Goal: Task Accomplishment & Management: Manage account settings

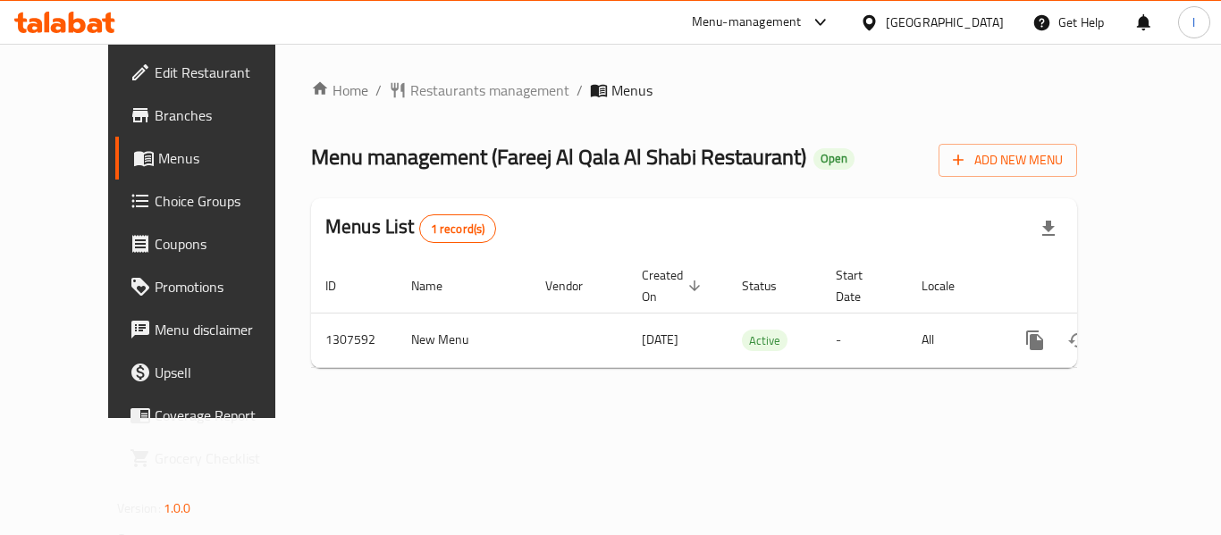
click at [155, 196] on span "Choice Groups" at bounding box center [226, 200] width 143 height 21
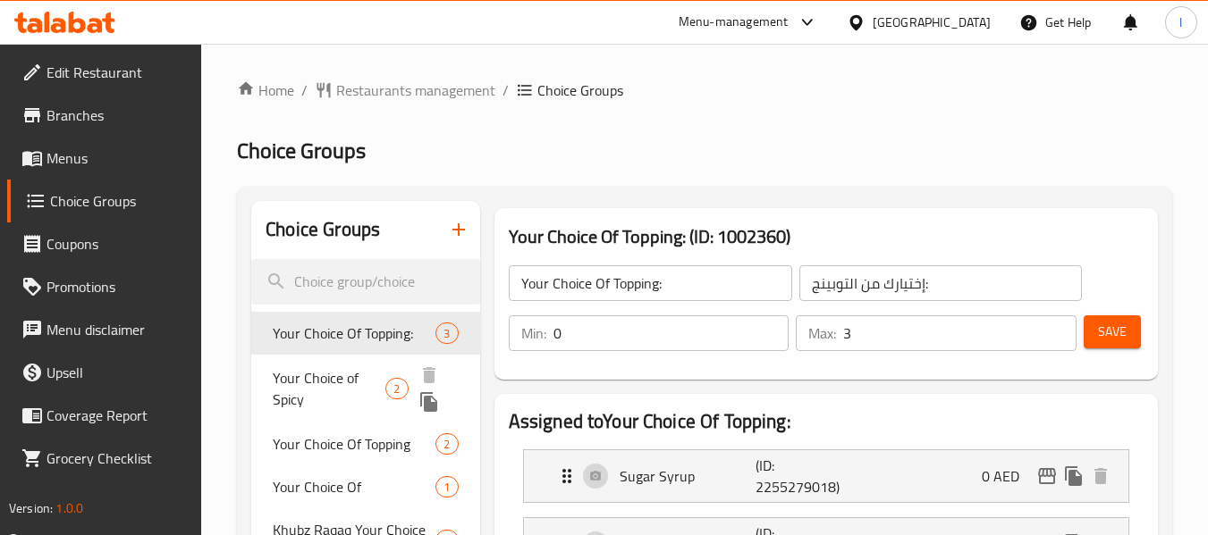
scroll to position [89, 0]
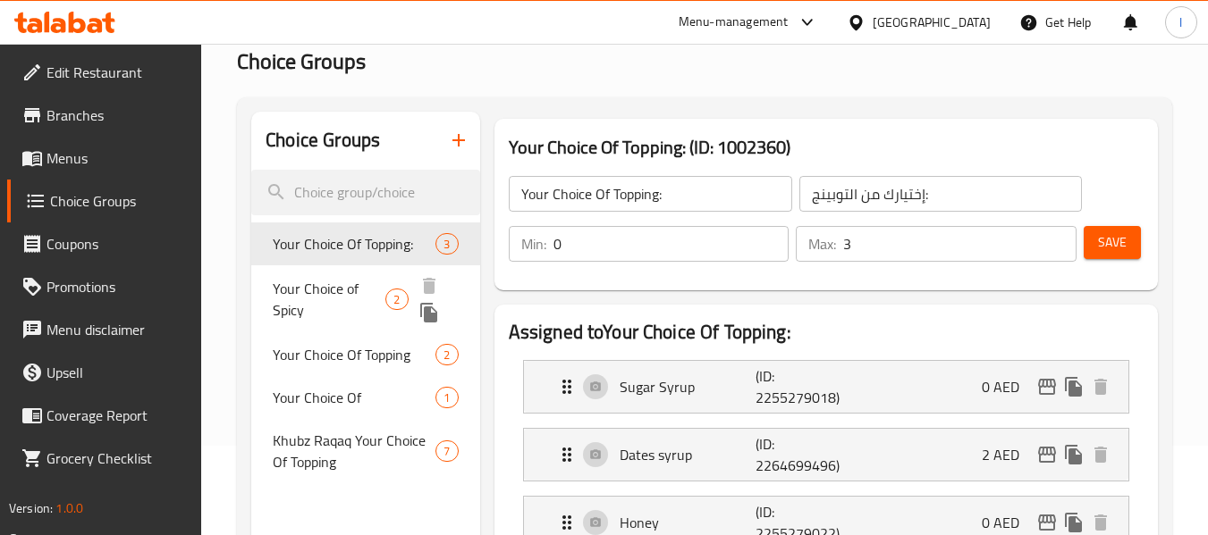
click at [323, 282] on span "Your Choice of Spicy" at bounding box center [329, 299] width 113 height 43
type input "Your Choice of Spicy"
type input "اختيارك من حار"
type input "1"
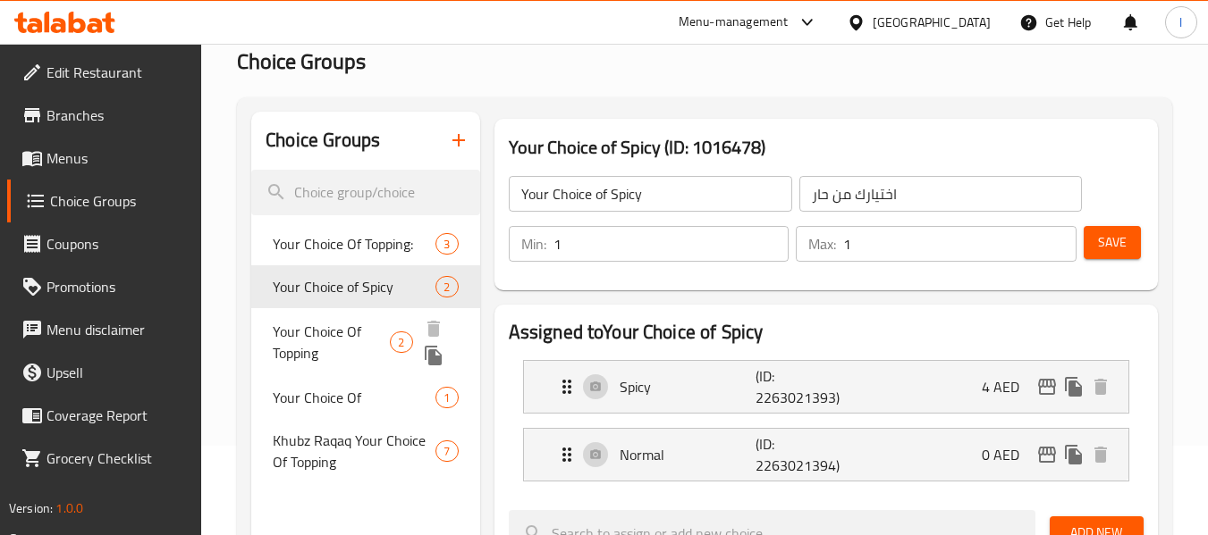
click at [323, 341] on span "Your Choice Of Topping" at bounding box center [331, 342] width 117 height 43
type input "Your Choice Of Topping"
type input "اختيارك من الإضافات"
type input "0"
type input "2"
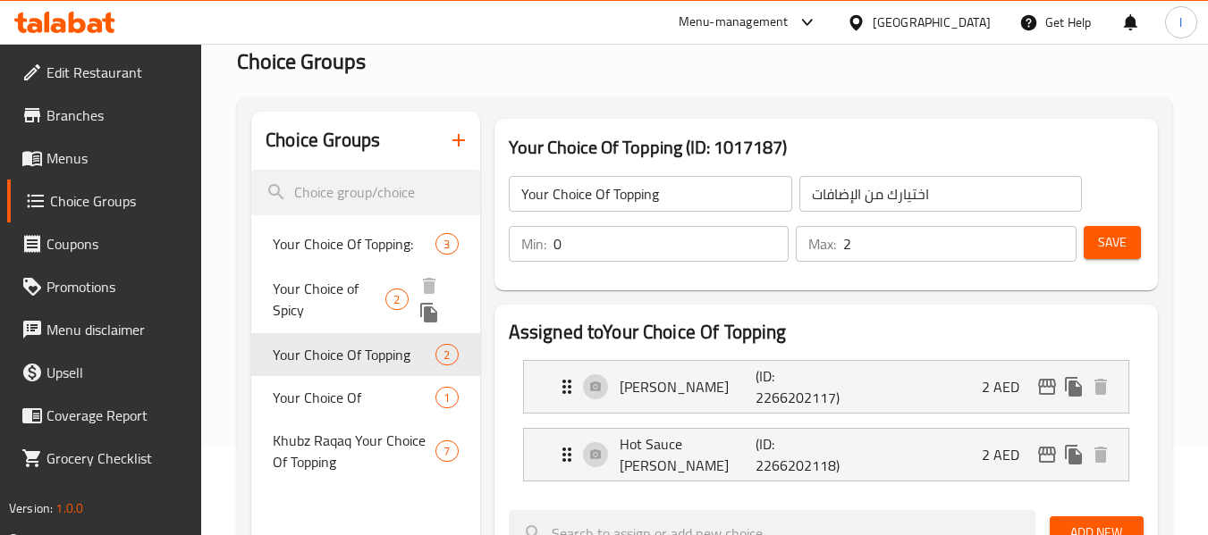
click at [289, 307] on span "Your Choice of Spicy" at bounding box center [329, 299] width 113 height 43
type input "Your Choice of Spicy"
type input "اختيارك من حار"
type input "1"
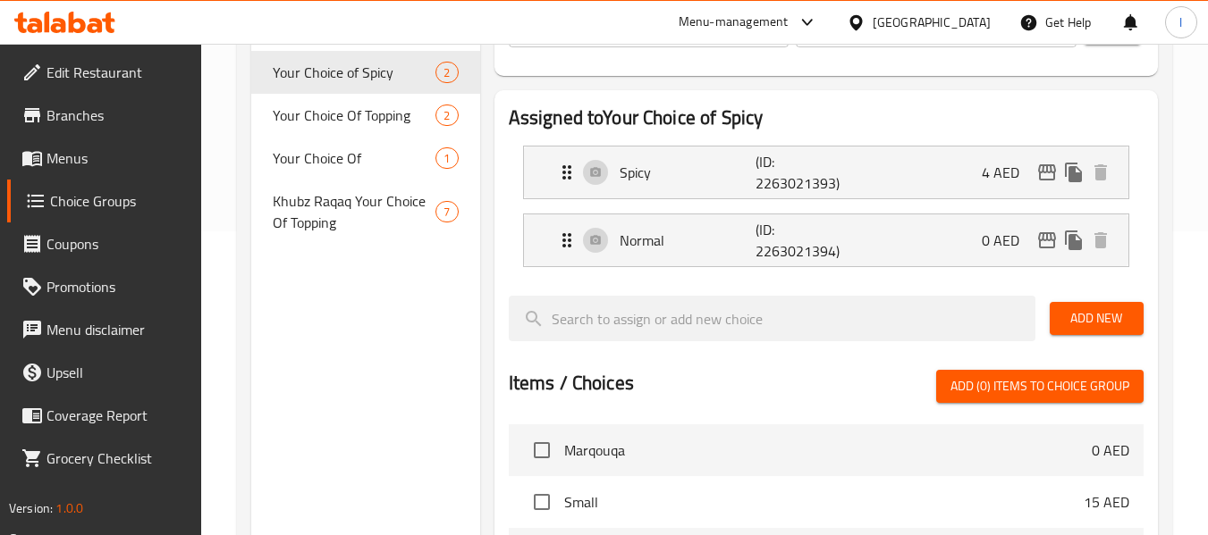
scroll to position [167, 0]
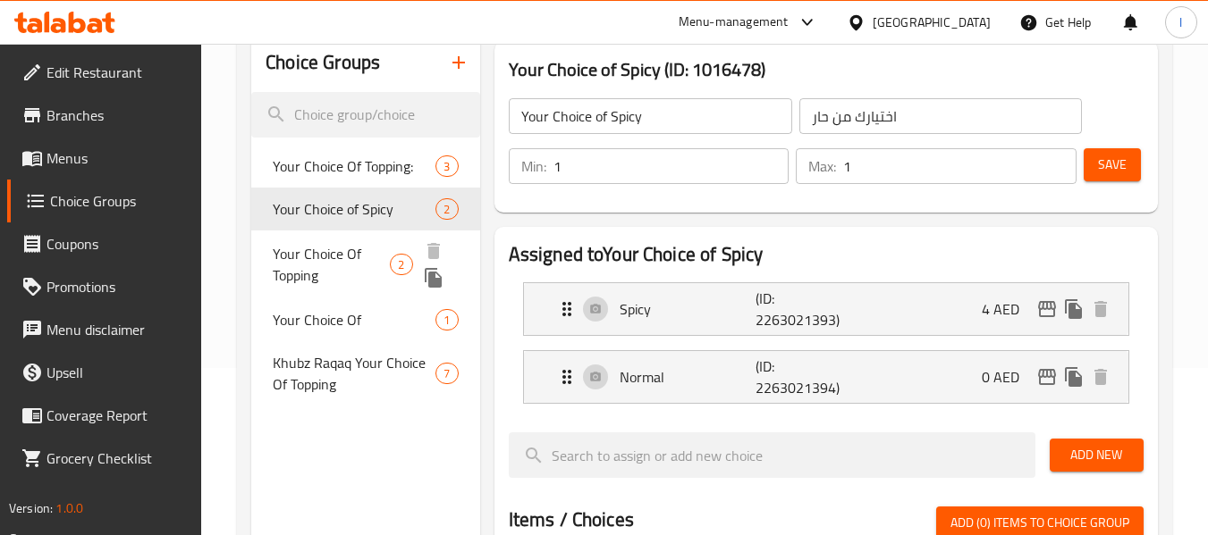
click at [309, 263] on span "Your Choice Of Topping" at bounding box center [331, 264] width 117 height 43
type input "Your Choice Of Topping"
type input "اختيارك من الإضافات"
type input "0"
type input "2"
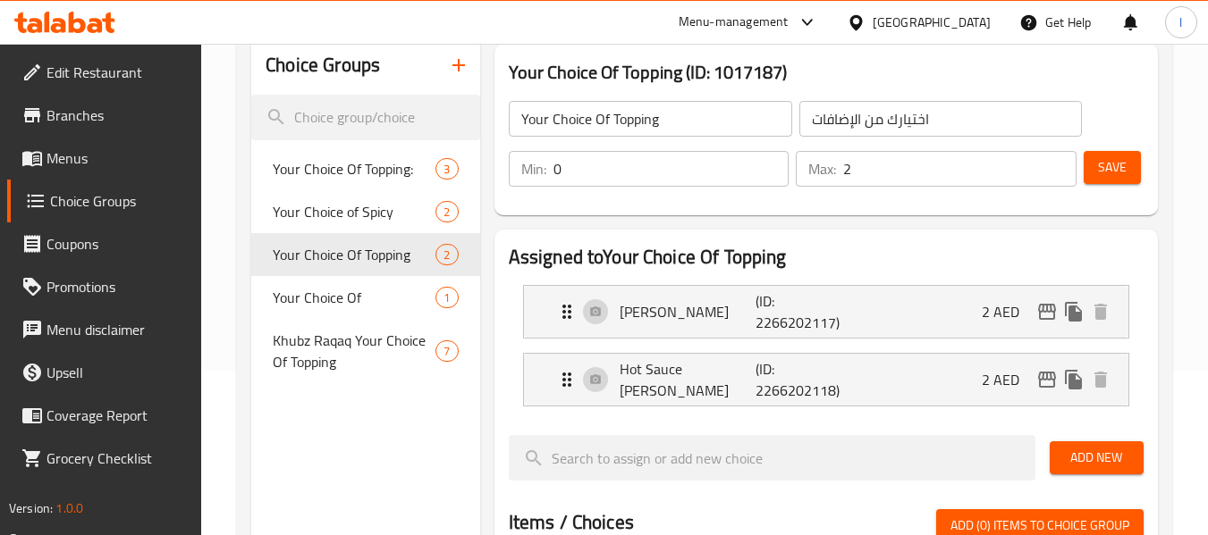
scroll to position [78, 0]
